Goal: Information Seeking & Learning: Learn about a topic

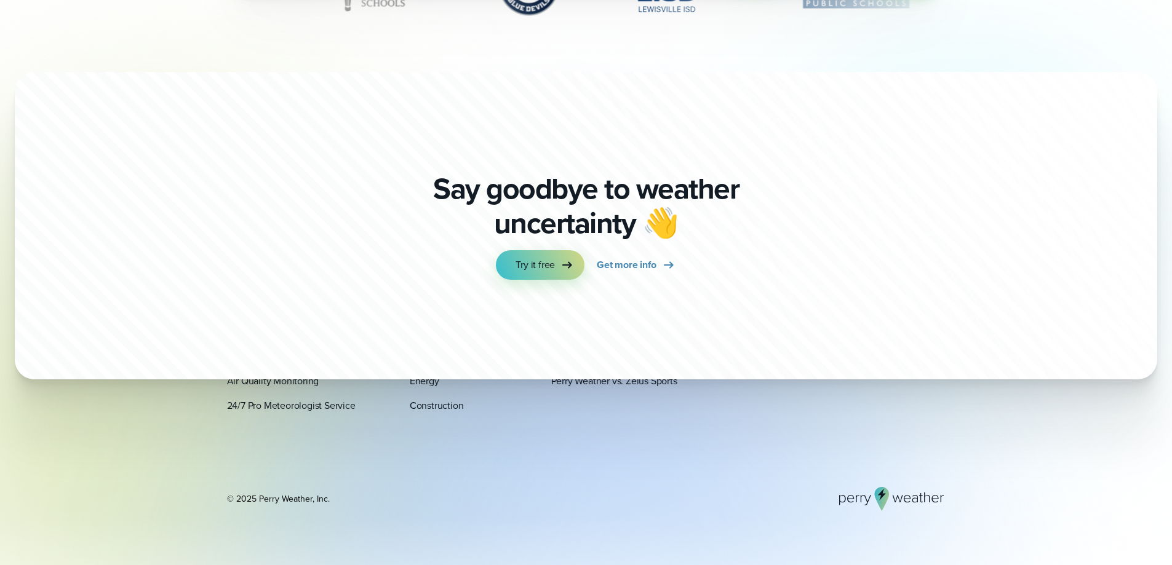
scroll to position [4304, 0]
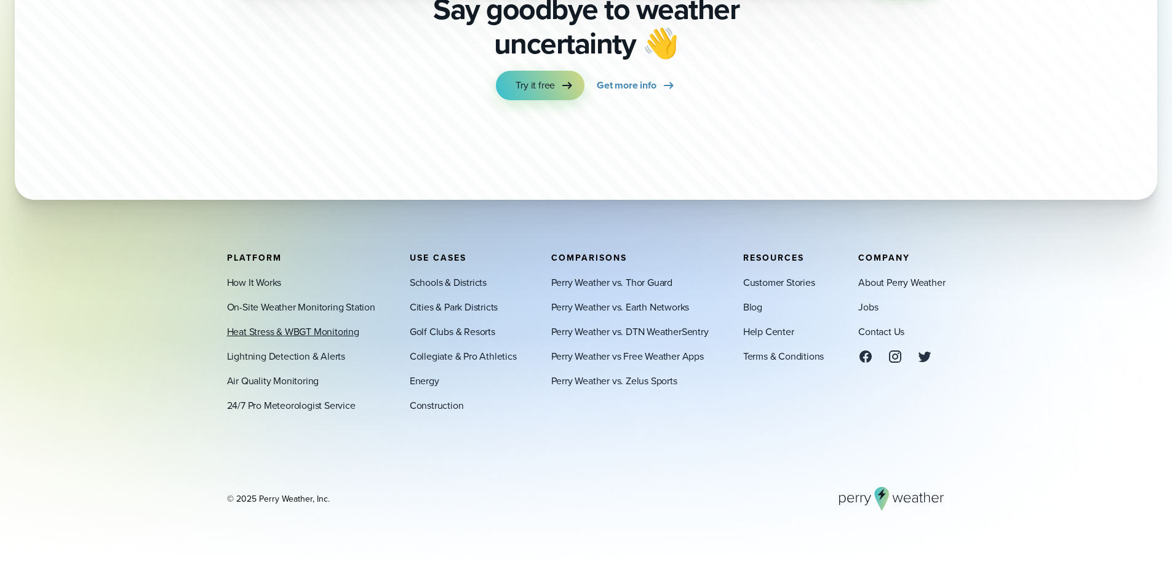
click at [316, 333] on link "Heat Stress & WBGT Monitoring" at bounding box center [293, 331] width 132 height 15
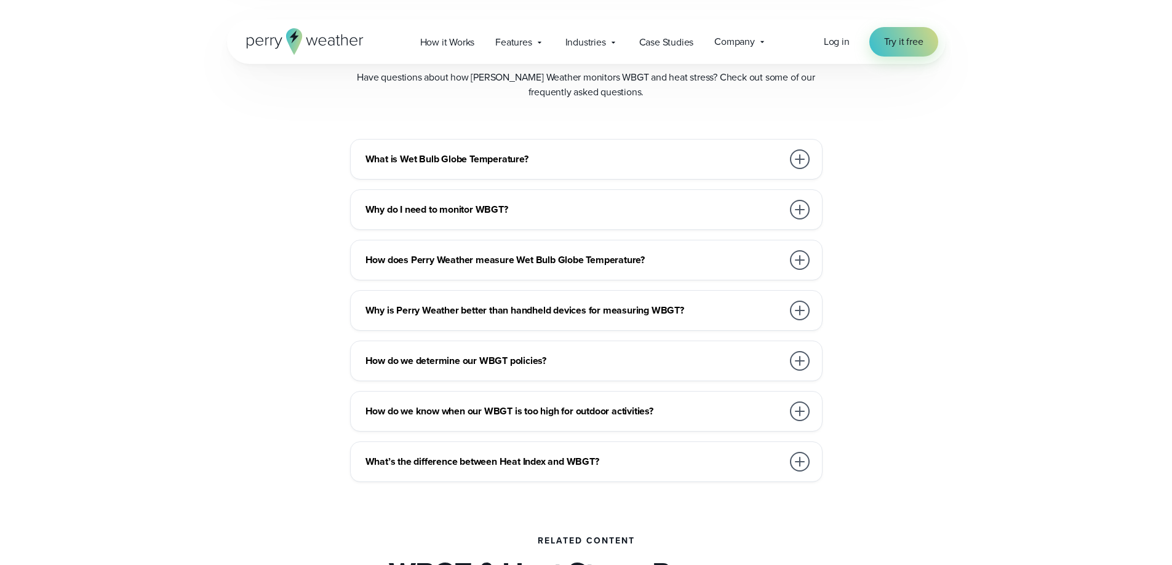
scroll to position [3445, 0]
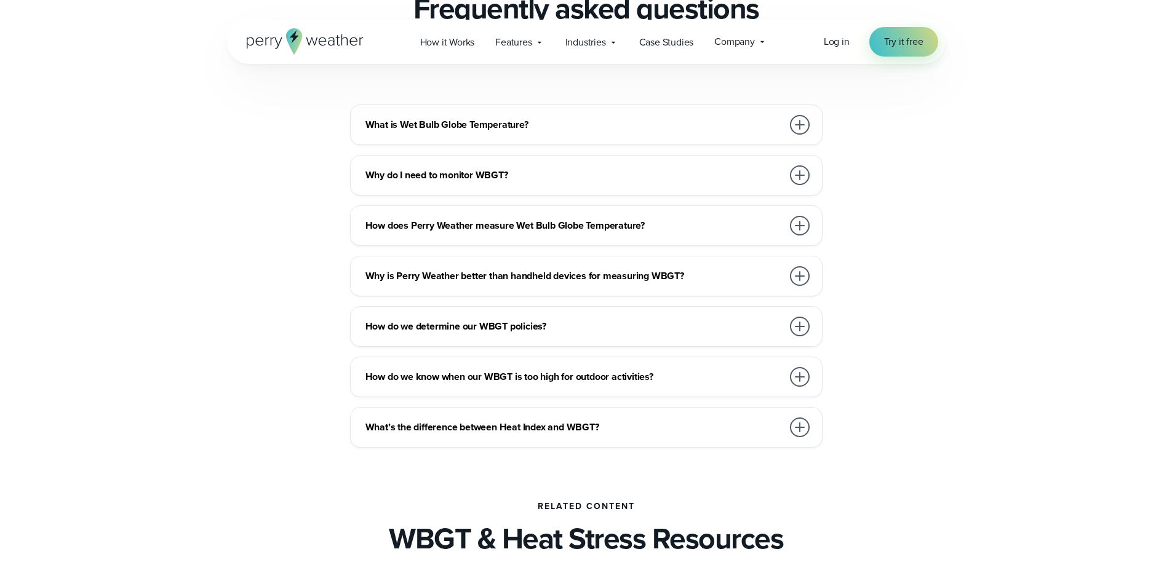
click at [528, 274] on h3 "Why is Perry Weather better than handheld devices for measuring WBGT?" at bounding box center [573, 276] width 417 height 15
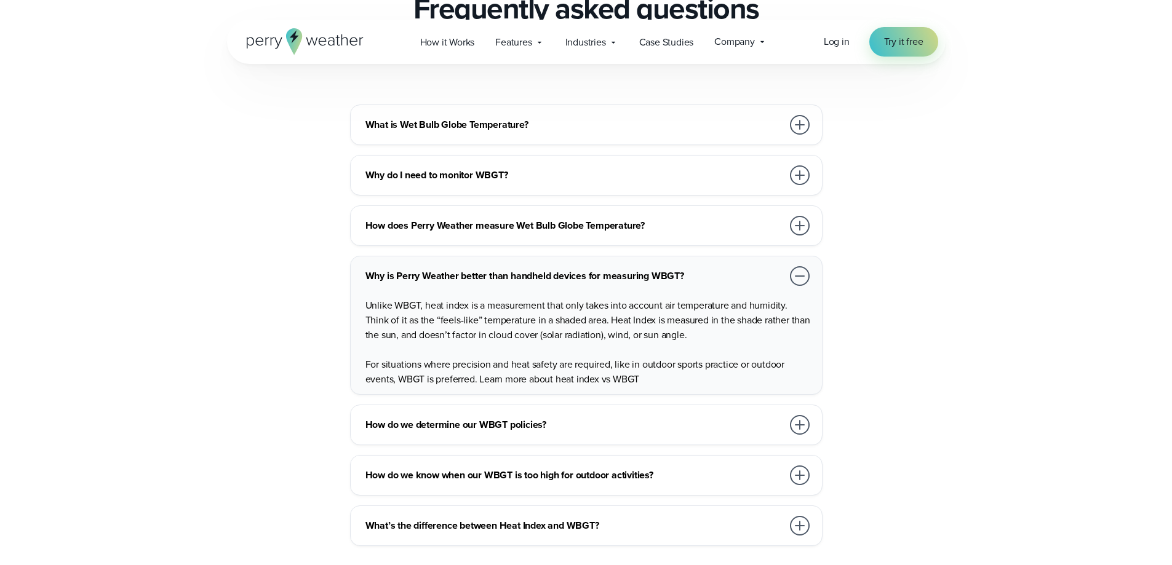
click at [793, 285] on div at bounding box center [799, 276] width 25 height 25
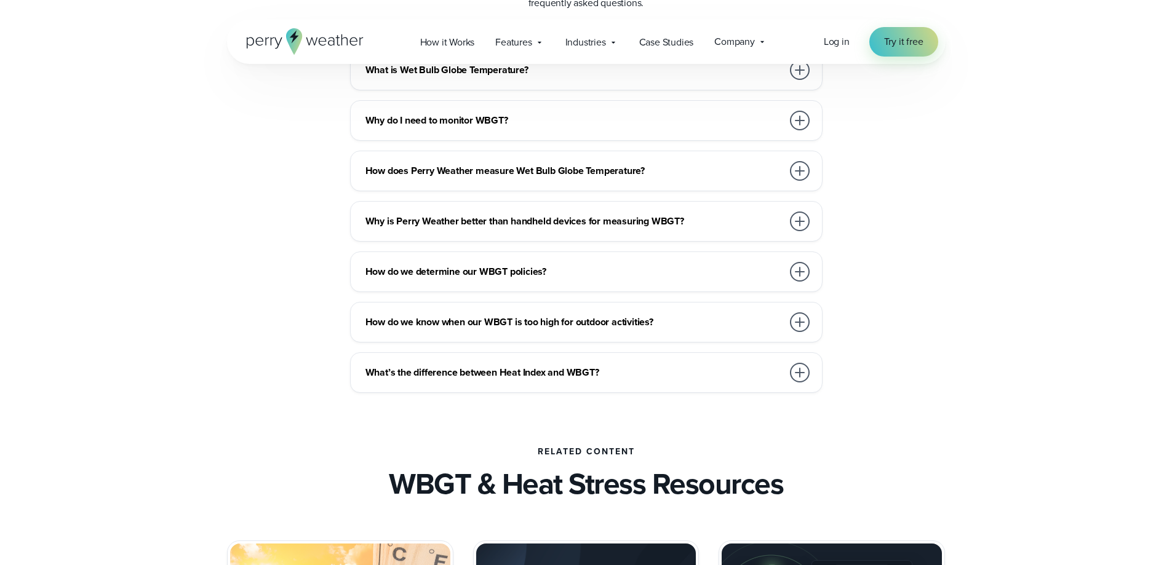
scroll to position [3814, 0]
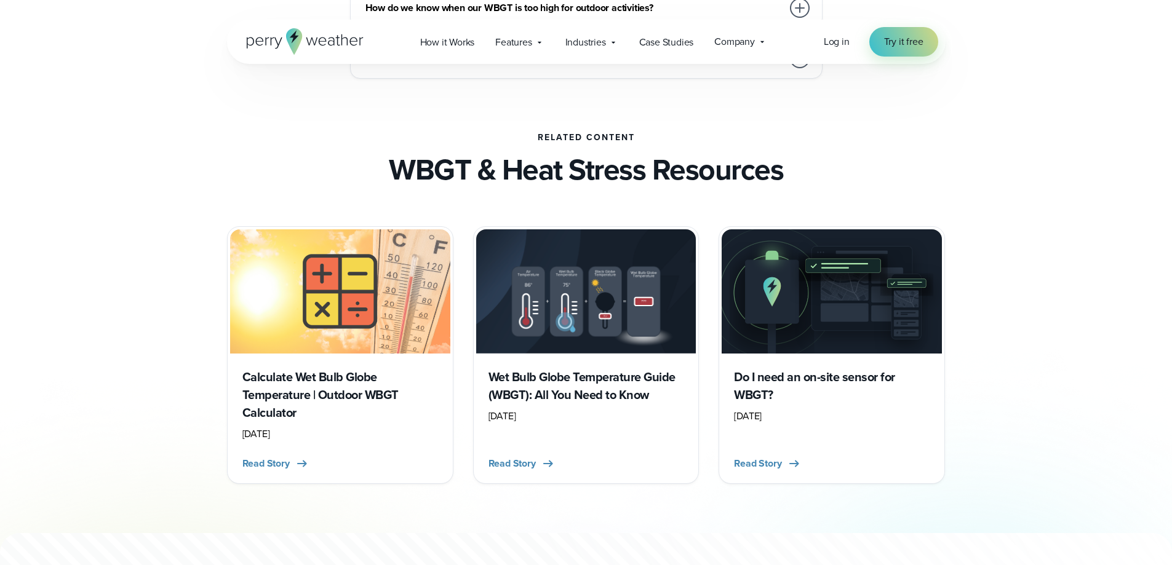
click at [856, 376] on h3 "Do I need an on-site sensor for WBGT?" at bounding box center [832, 386] width 196 height 36
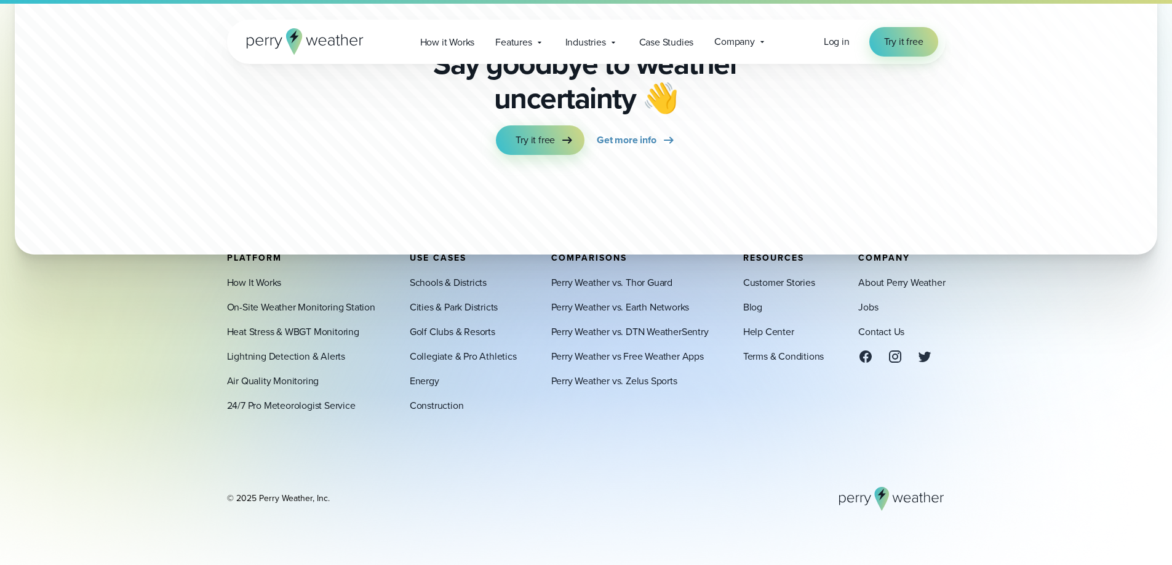
scroll to position [2697, 0]
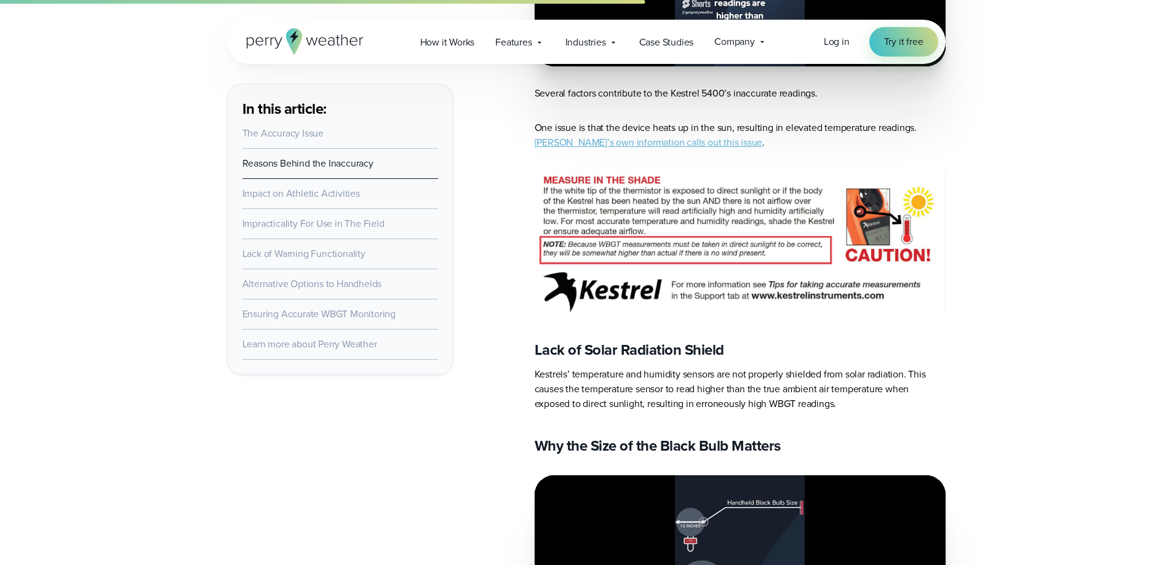
scroll to position [1132, 0]
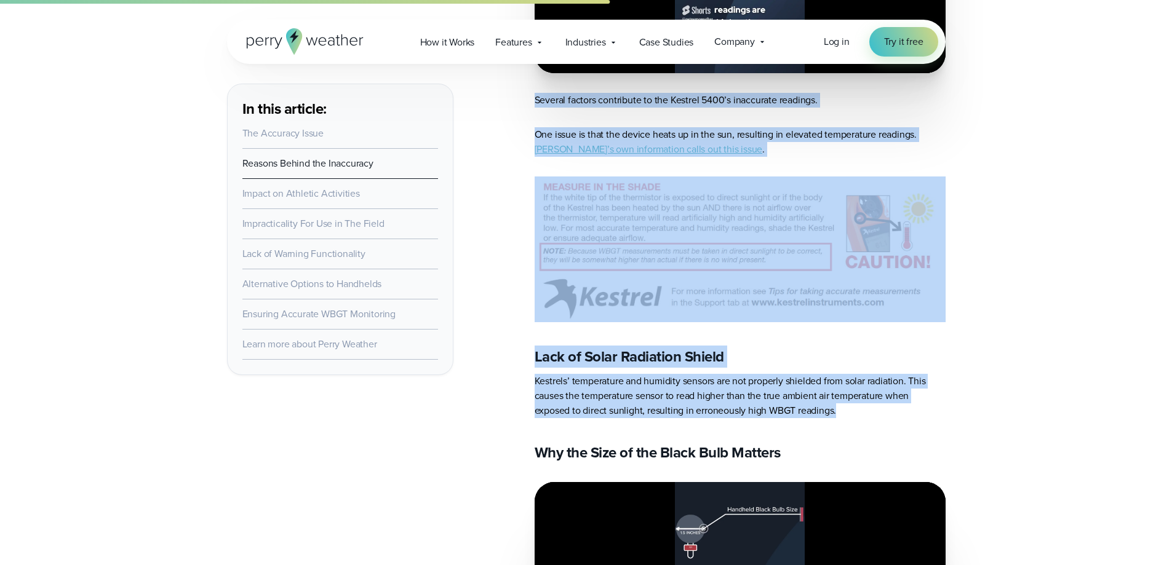
drag, startPoint x: 532, startPoint y: 259, endPoint x: 979, endPoint y: 410, distance: 471.3
copy article "While Kestrel devices are widely used for WBGT monitoring, recent studies have …"
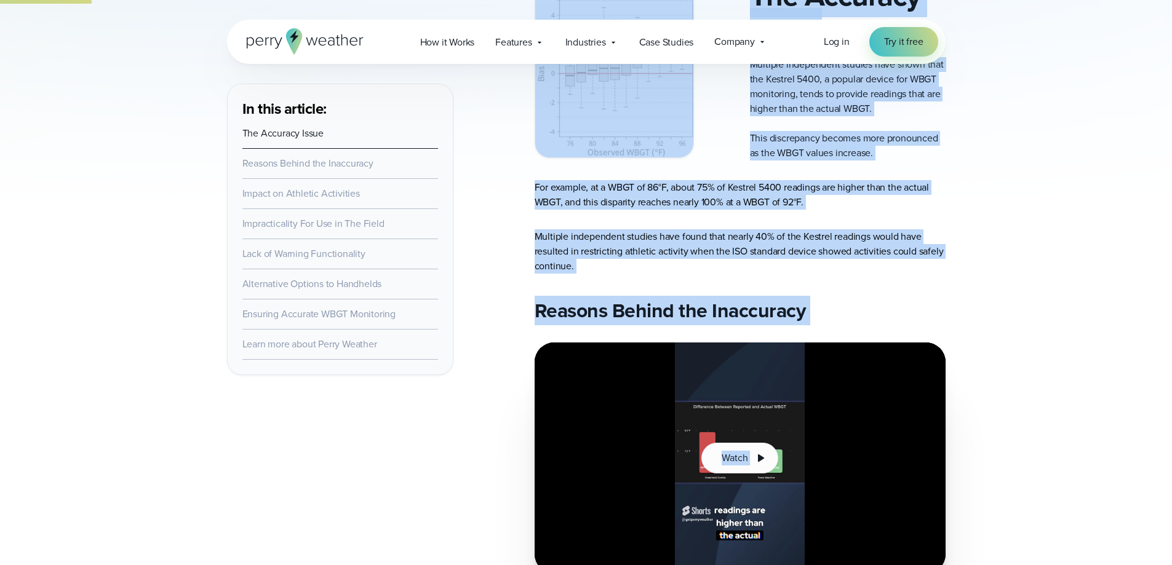
scroll to position [861, 0]
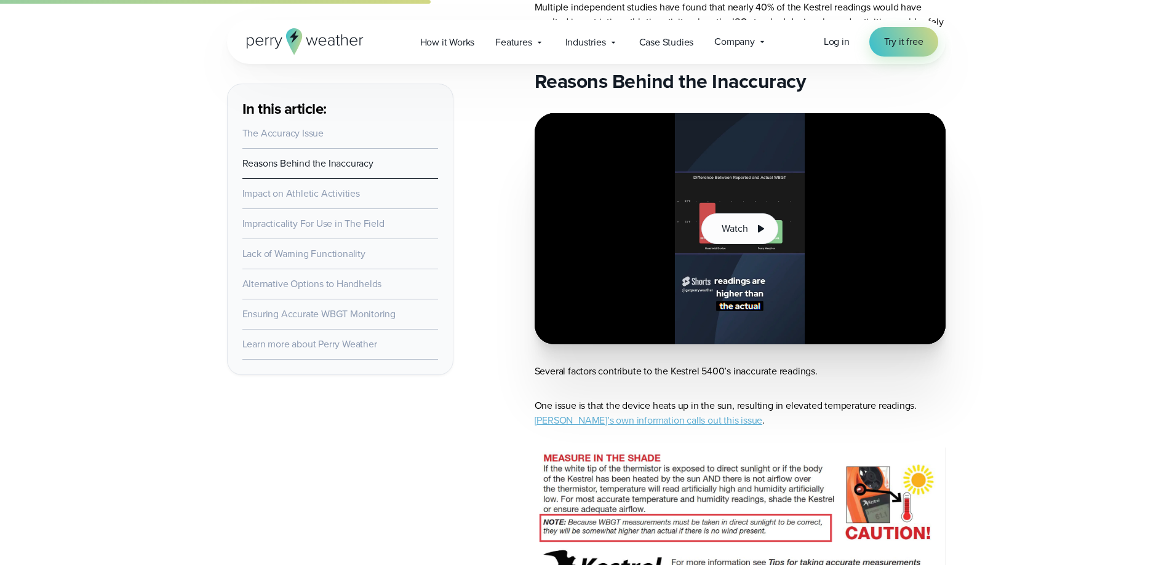
scroll to position [0, 62]
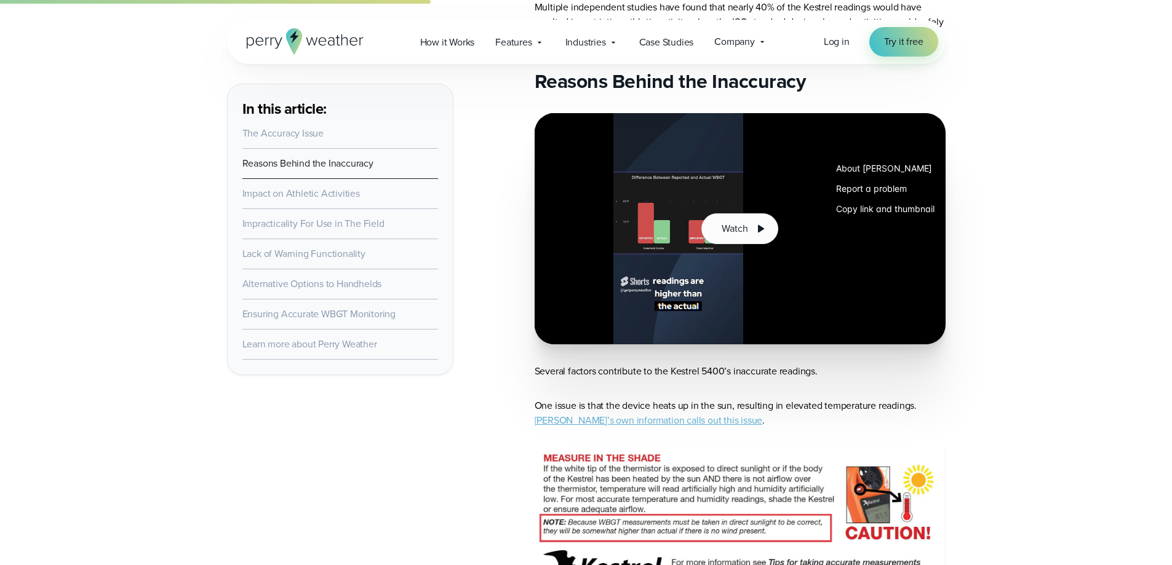
click at [894, 210] on button "Copy link and thumbnail" at bounding box center [885, 209] width 118 height 20
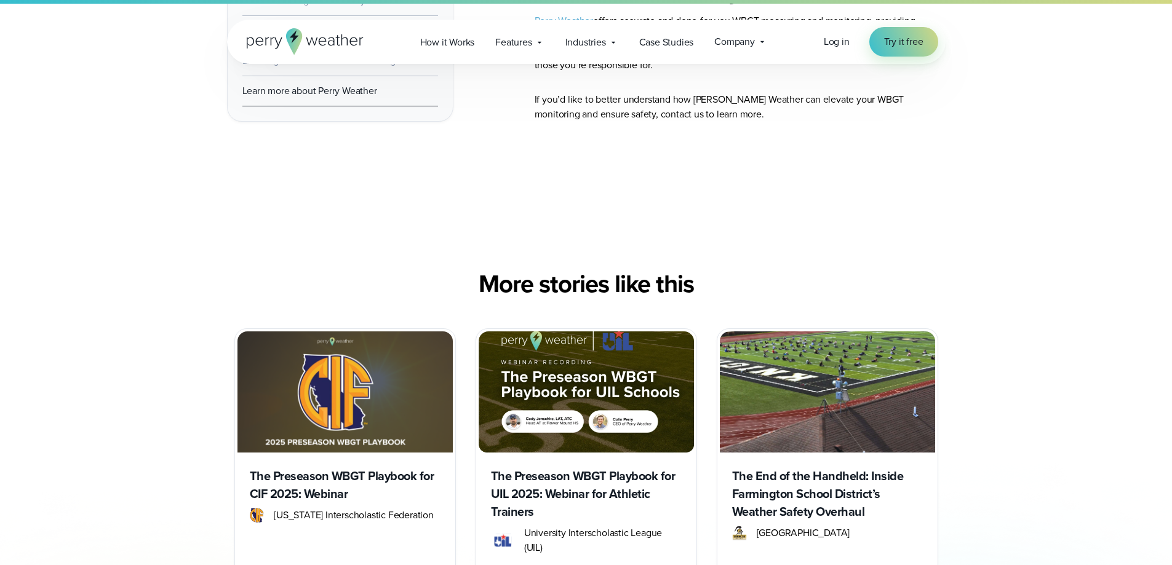
scroll to position [3506, 0]
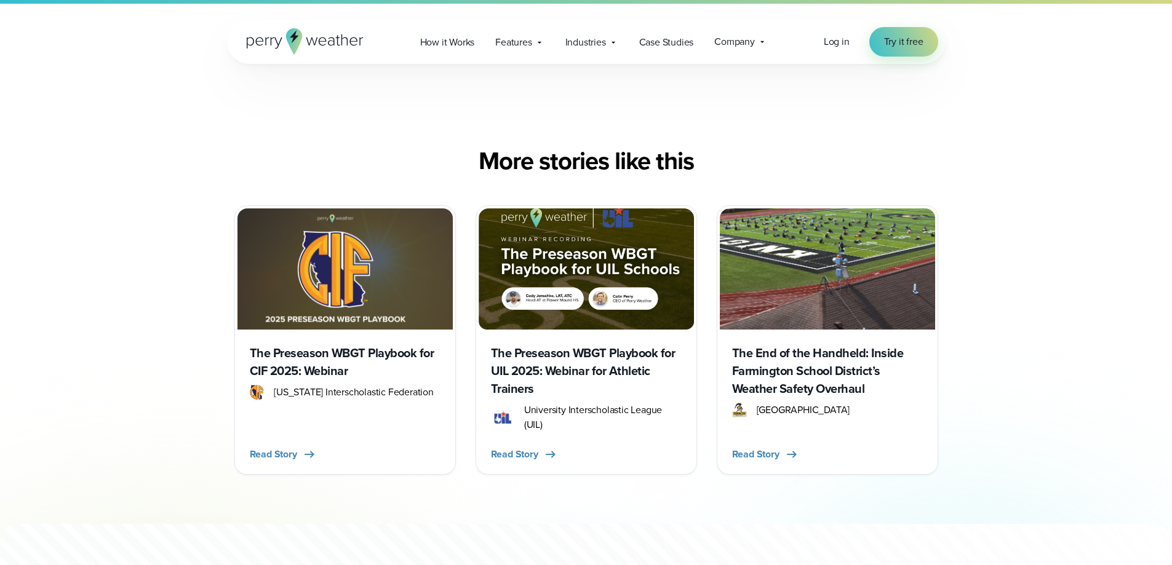
click at [819, 396] on h3 "The End of the Handheld: Inside Farmington School District’s Weather Safety Ove…" at bounding box center [827, 371] width 191 height 54
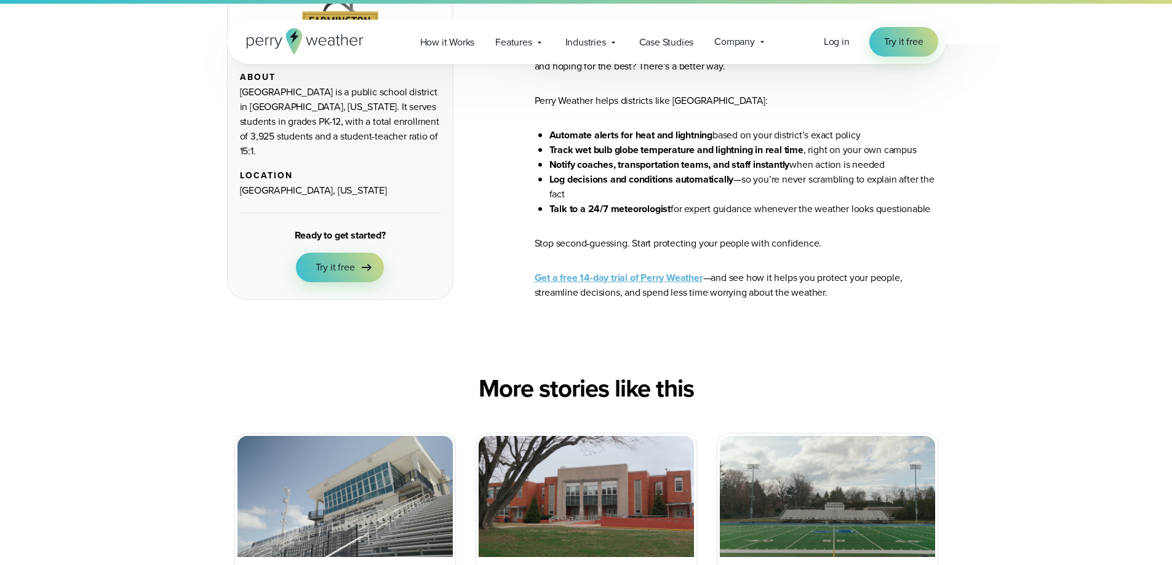
scroll to position [5475, 0]
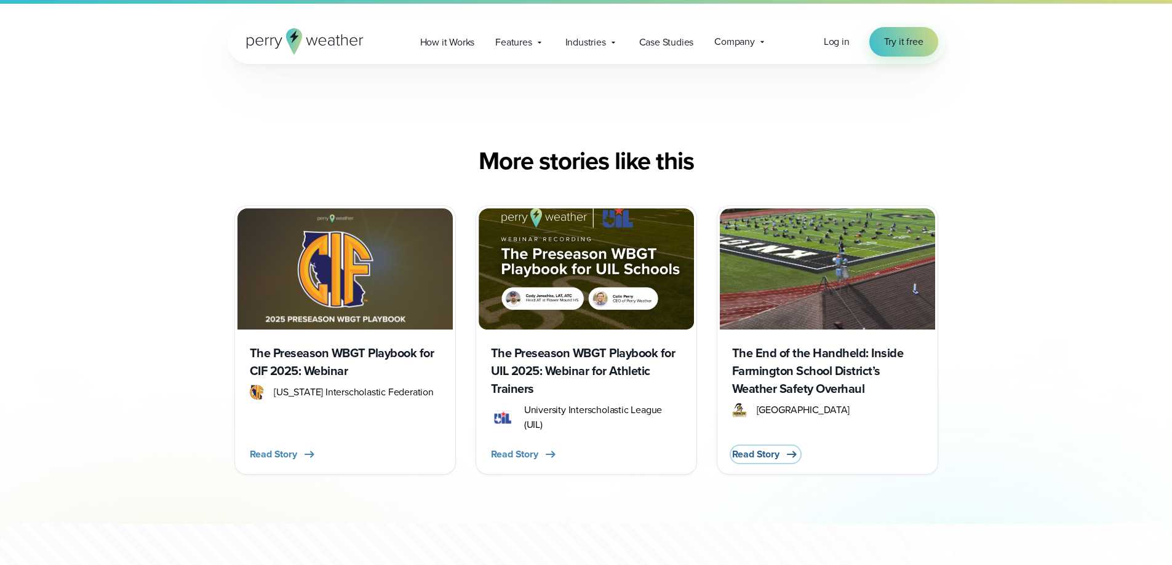
click at [750, 462] on span "Read Story" at bounding box center [755, 454] width 47 height 15
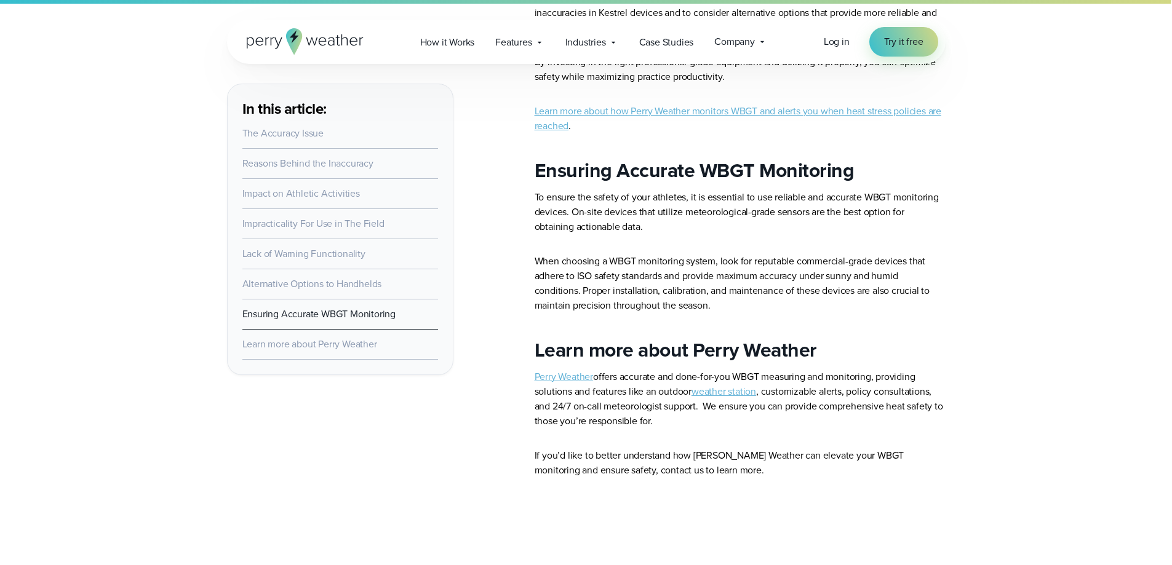
scroll to position [2806, 0]
